Goal: Task Accomplishment & Management: Use online tool/utility

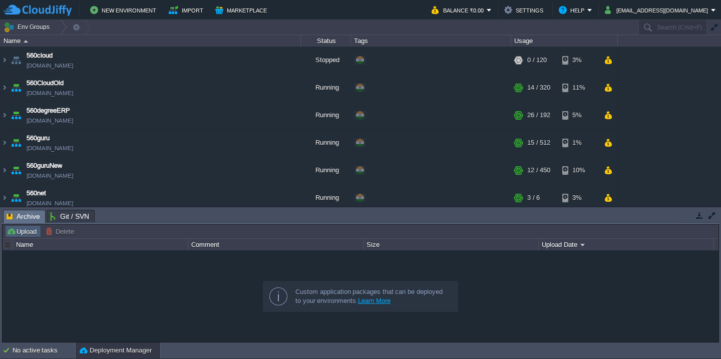
click at [19, 229] on button "Upload" at bounding box center [23, 231] width 33 height 9
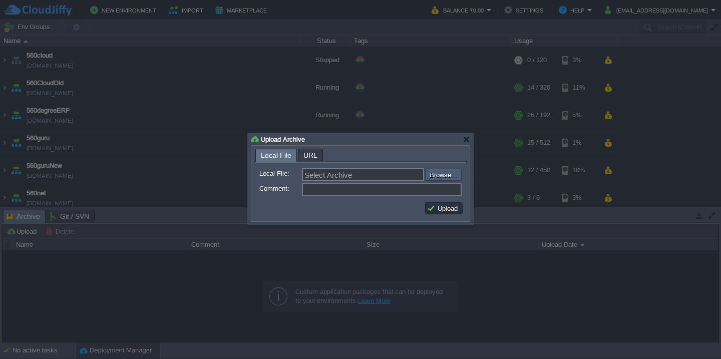
click at [446, 179] on input "file" at bounding box center [398, 175] width 127 height 12
type input "C:\fakepath\HRMSAPI_29-08-2025-20_45.war"
type input "HRMSAPI_29-08-2025-20_45.war"
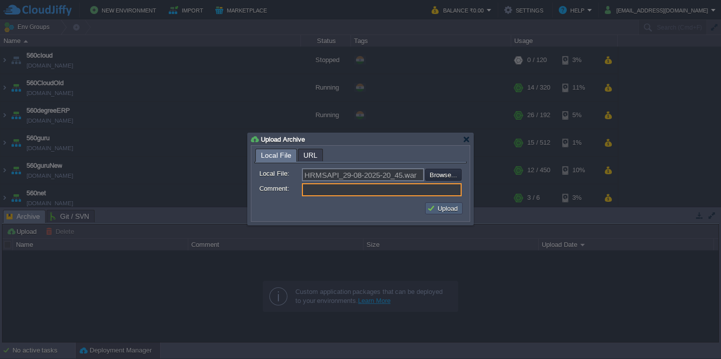
click at [444, 209] on button "Upload" at bounding box center [444, 208] width 34 height 9
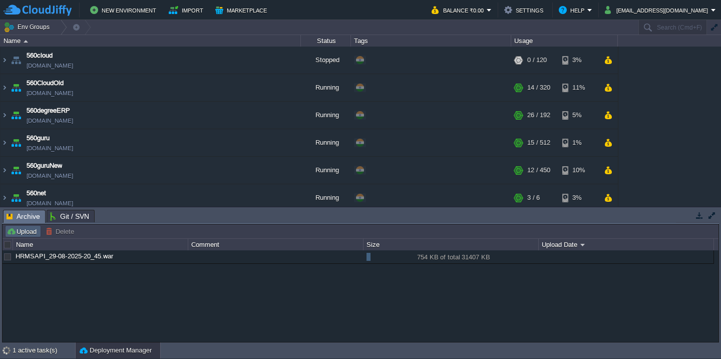
click at [32, 229] on button "Upload" at bounding box center [23, 231] width 33 height 9
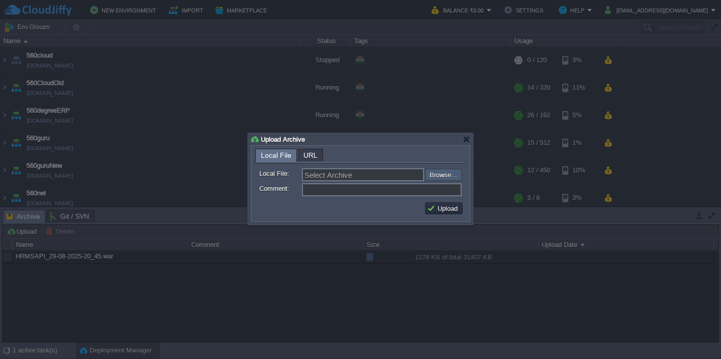
click at [444, 171] on input "file" at bounding box center [398, 175] width 127 height 12
type input "C:\fakepath\HRMS_29-08-2025-20_45.war"
type input "HRMS_29-08-2025-20_45.war"
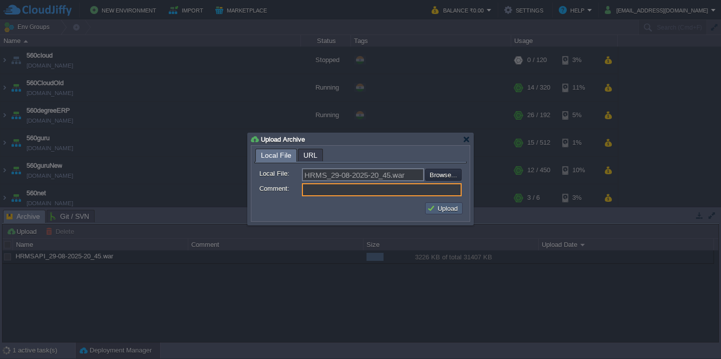
click at [442, 214] on td "Upload" at bounding box center [444, 208] width 38 height 12
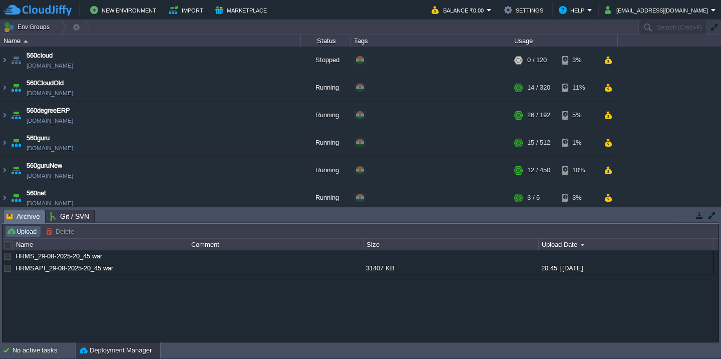
click at [20, 231] on button "Upload" at bounding box center [23, 231] width 33 height 9
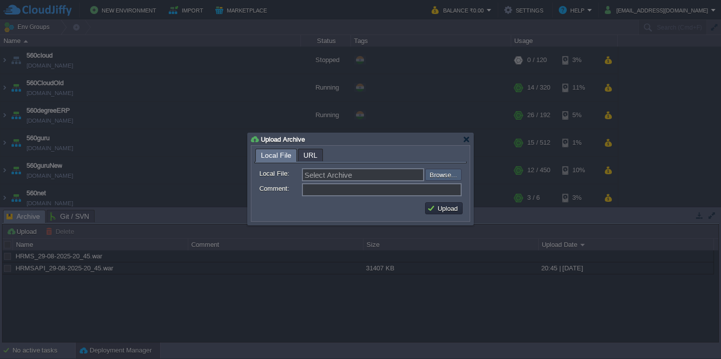
click at [443, 171] on input "file" at bounding box center [398, 175] width 127 height 12
type input "C:\fakepath\HRMS_29-08-2025-20_45.war"
type input "HRMS_29-08-2025-20_45.war"
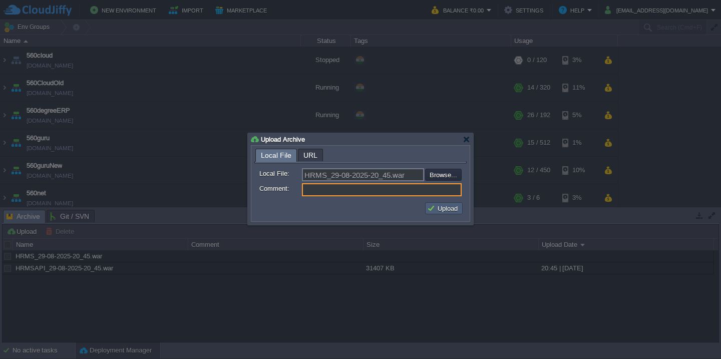
click at [444, 213] on button "Upload" at bounding box center [444, 208] width 34 height 9
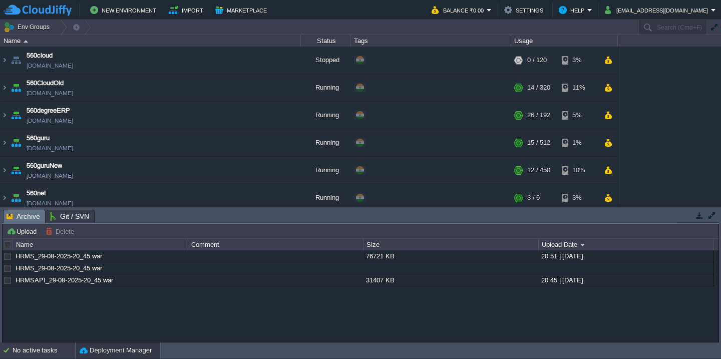
click at [26, 350] on div "No active tasks" at bounding box center [44, 350] width 63 height 16
